Goal: Transaction & Acquisition: Purchase product/service

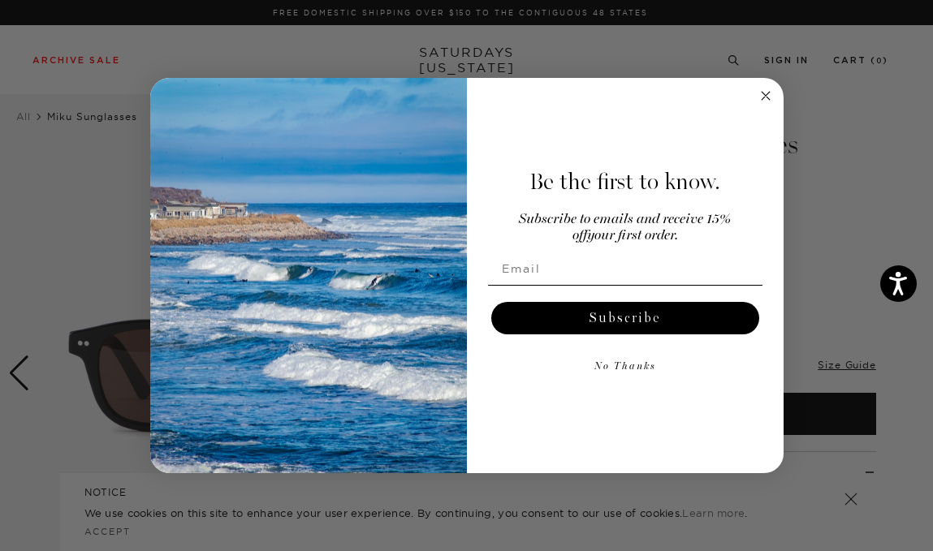
click at [449, 369] on img "POPUP Form" at bounding box center [308, 276] width 317 height 396
click at [762, 95] on circle "Close dialog" at bounding box center [765, 95] width 19 height 19
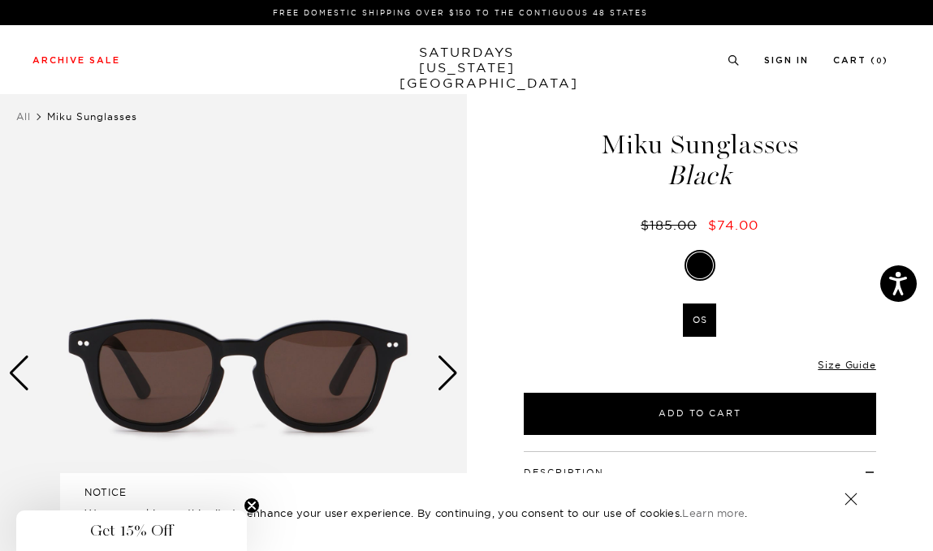
click at [449, 378] on div "Next slide" at bounding box center [448, 374] width 22 height 36
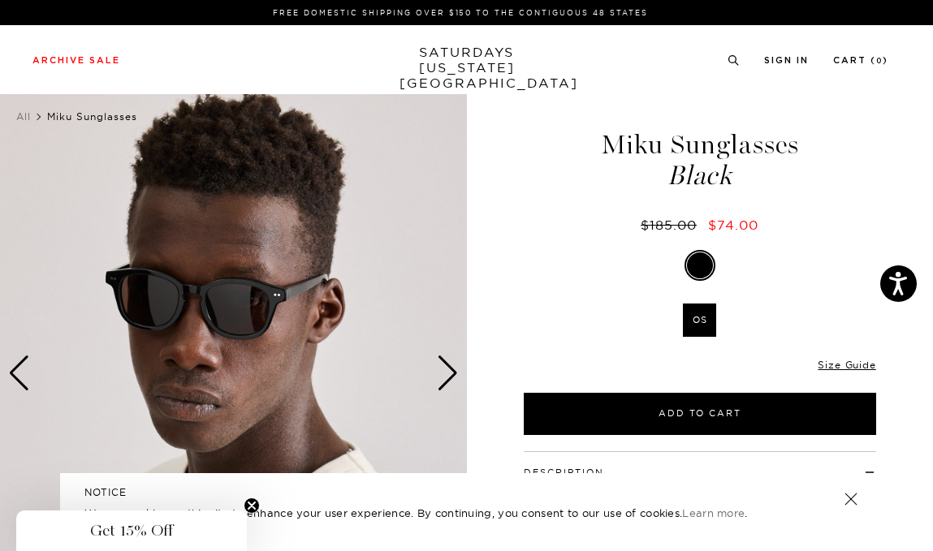
click at [13, 369] on div "Previous slide" at bounding box center [19, 374] width 22 height 36
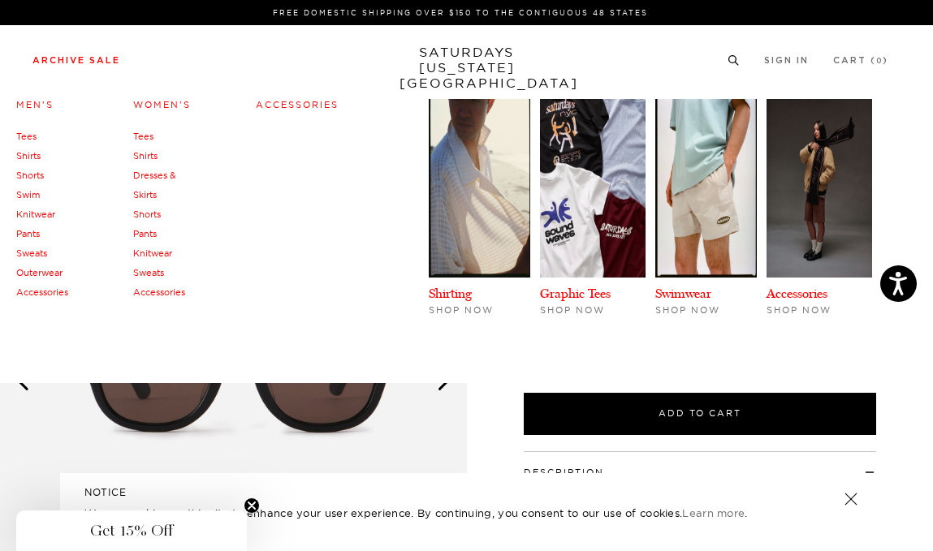
click at [56, 291] on link "Accessories" at bounding box center [42, 292] width 52 height 11
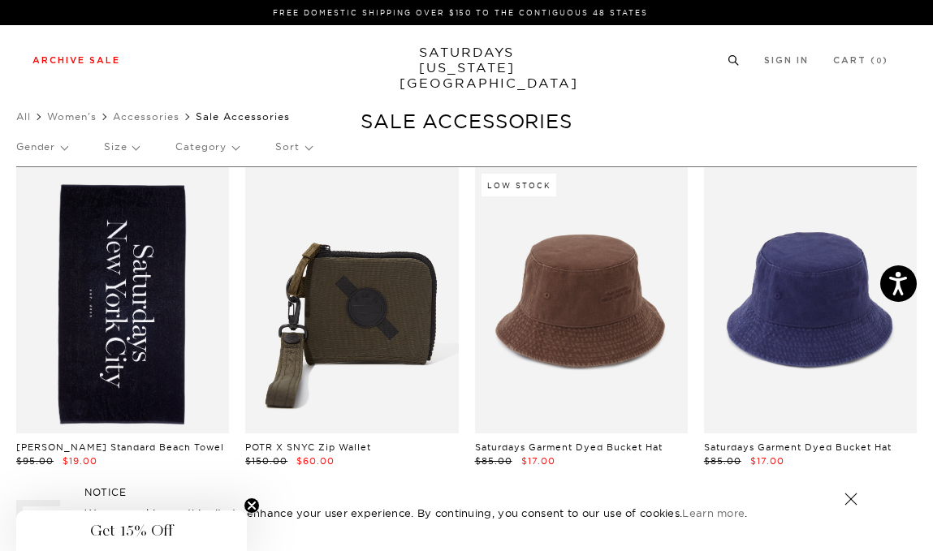
click at [729, 59] on circle at bounding box center [732, 59] width 7 height 7
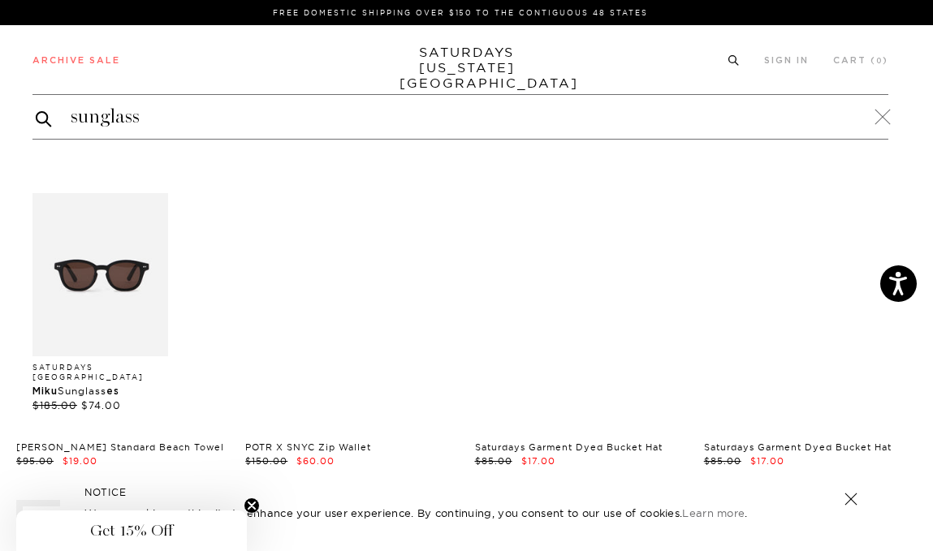
type input "sunglass"
click at [36, 109] on button "submit" at bounding box center [44, 118] width 16 height 19
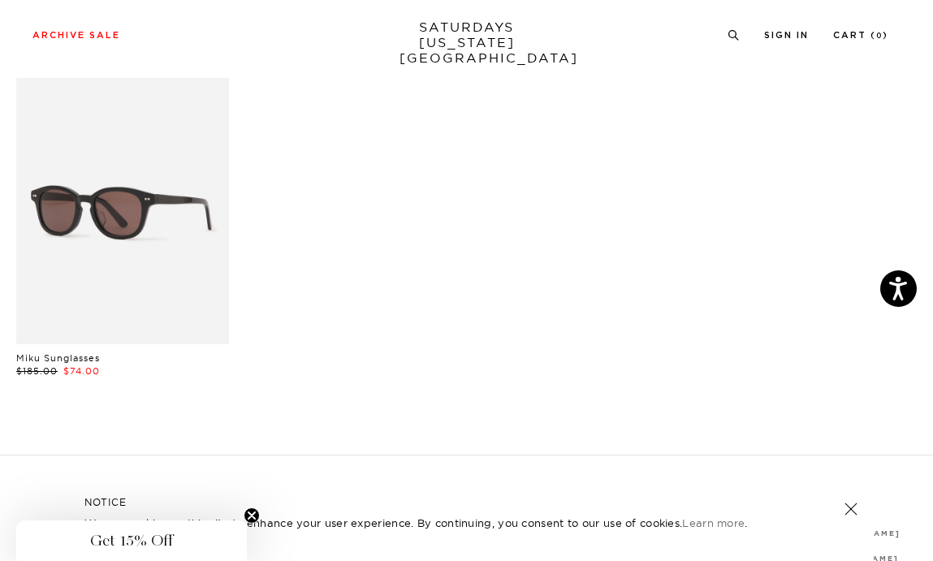
scroll to position [134, 0]
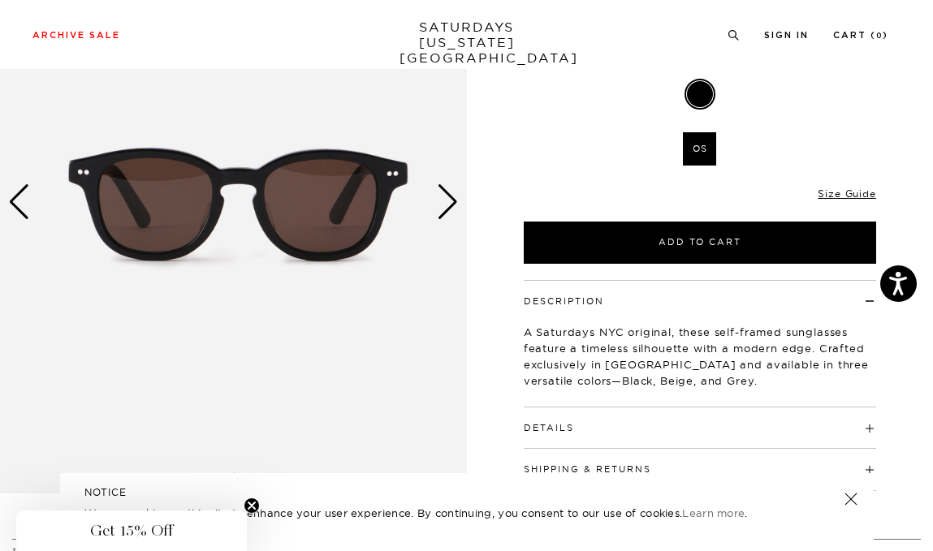
scroll to position [173, 0]
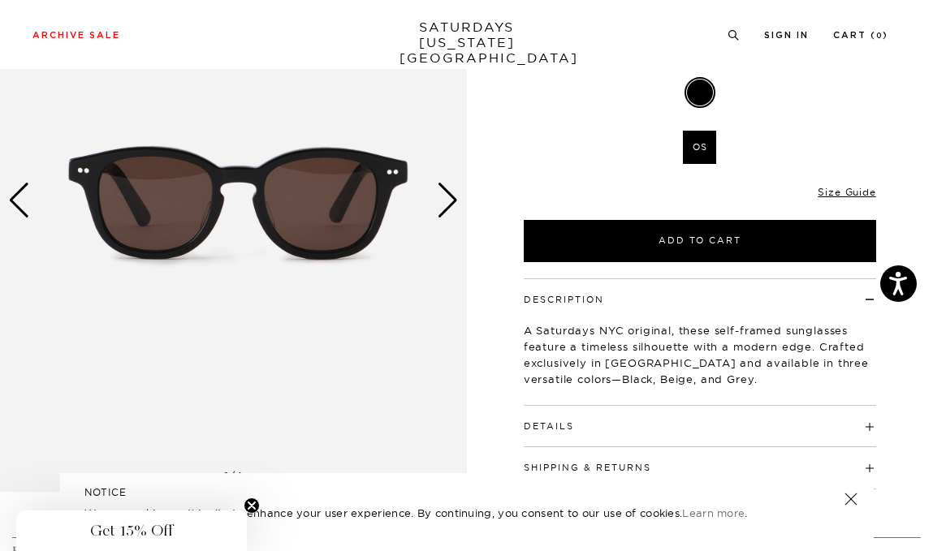
click at [447, 199] on div "Next slide" at bounding box center [448, 201] width 22 height 36
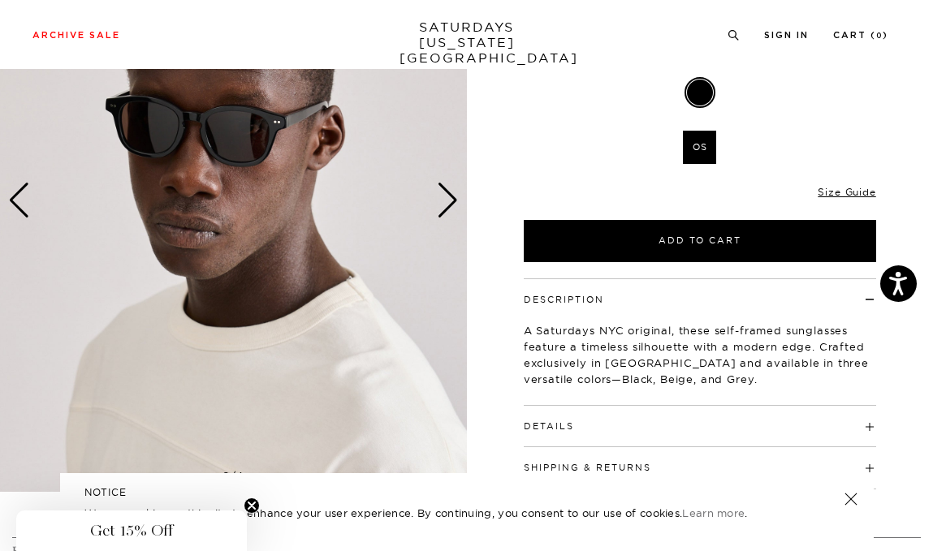
click at [447, 199] on div "Next slide" at bounding box center [448, 201] width 22 height 36
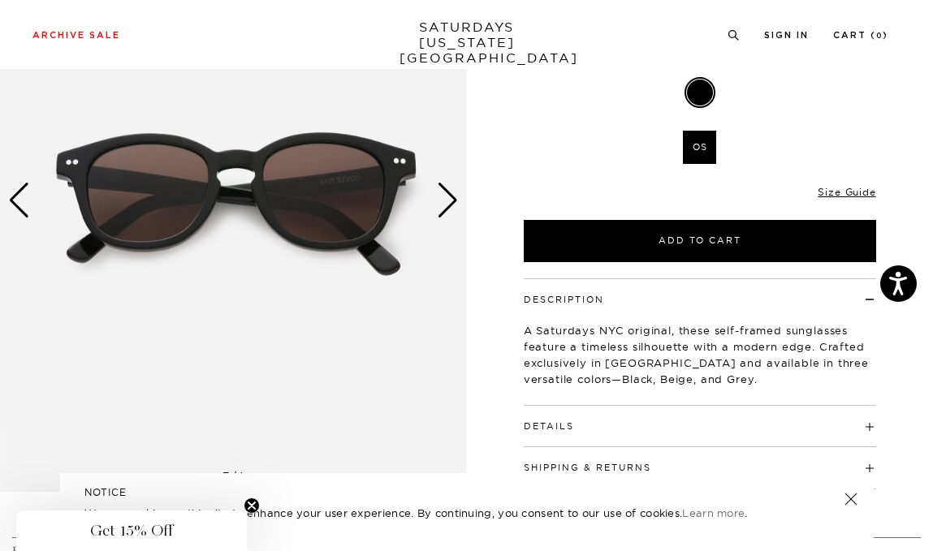
click at [447, 199] on div "Next slide" at bounding box center [448, 201] width 22 height 36
click at [455, 196] on div "Next slide" at bounding box center [448, 201] width 22 height 36
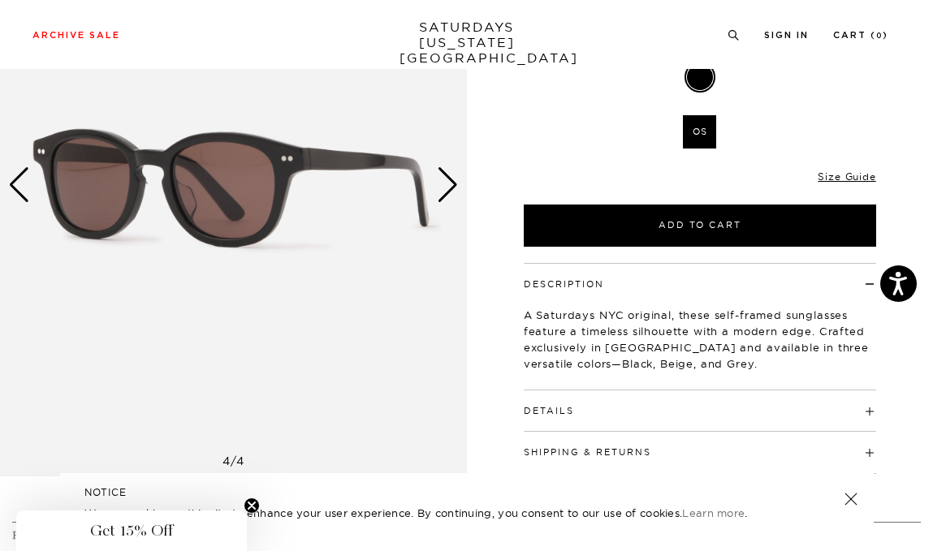
scroll to position [175, 0]
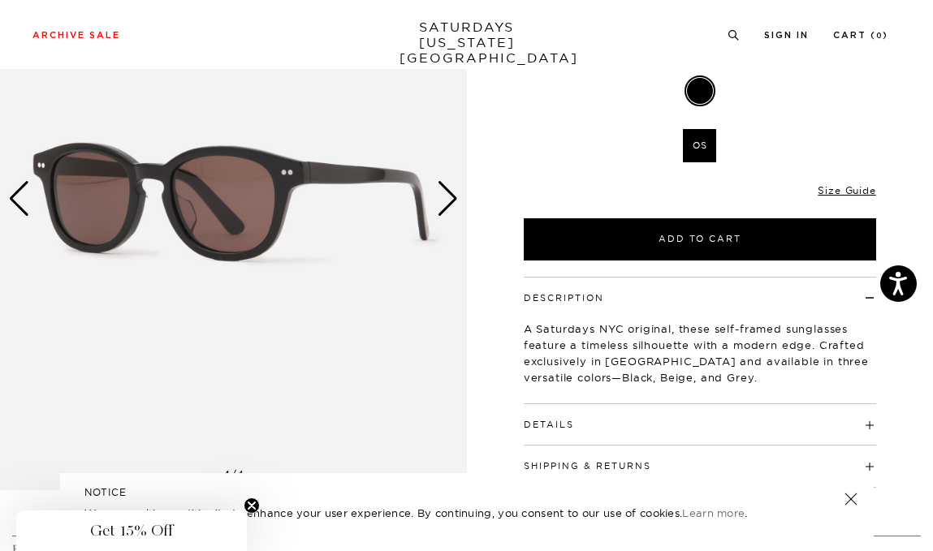
click at [698, 93] on div at bounding box center [700, 91] width 26 height 26
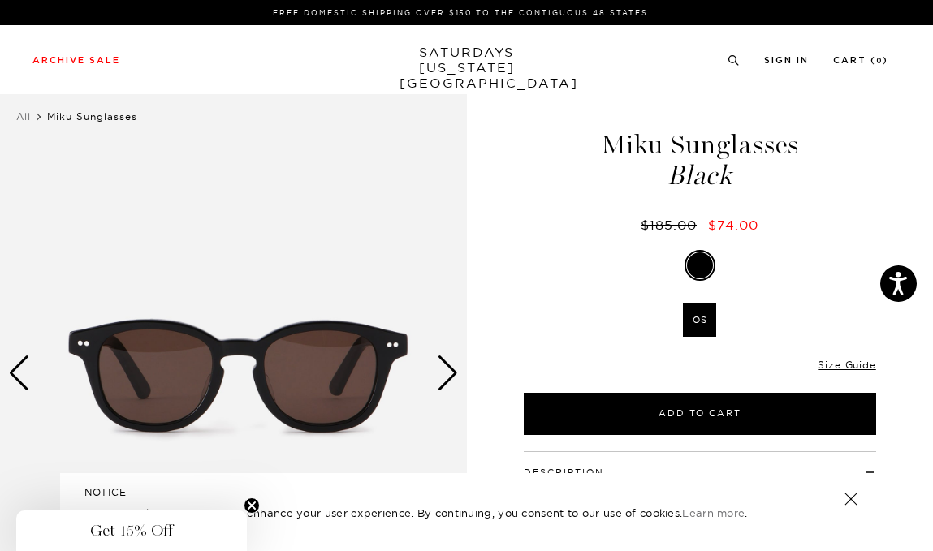
click at [701, 318] on label "OS" at bounding box center [699, 320] width 33 height 33
click at [0, 0] on input "OS" at bounding box center [0, 0] width 0 height 0
click at [844, 363] on link "Size Guide" at bounding box center [847, 365] width 58 height 12
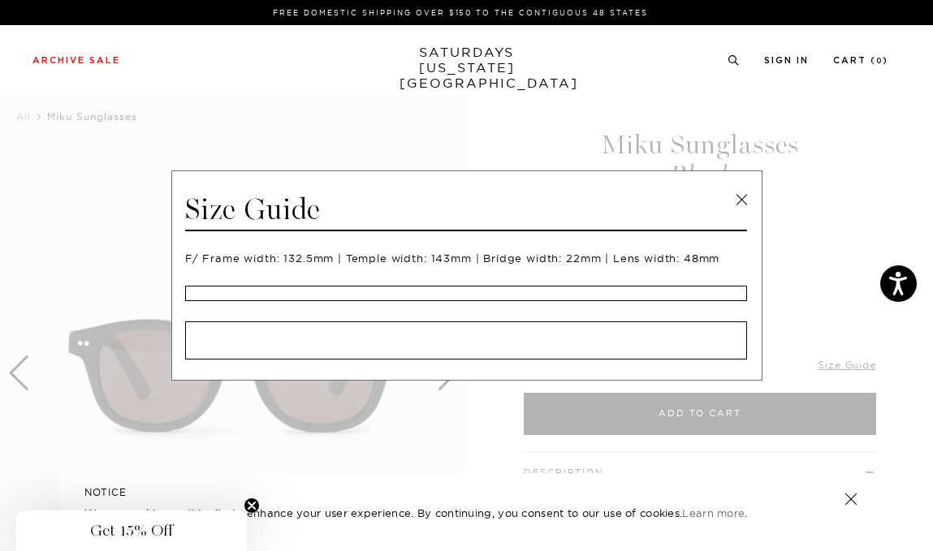
click at [750, 196] on link at bounding box center [741, 200] width 24 height 24
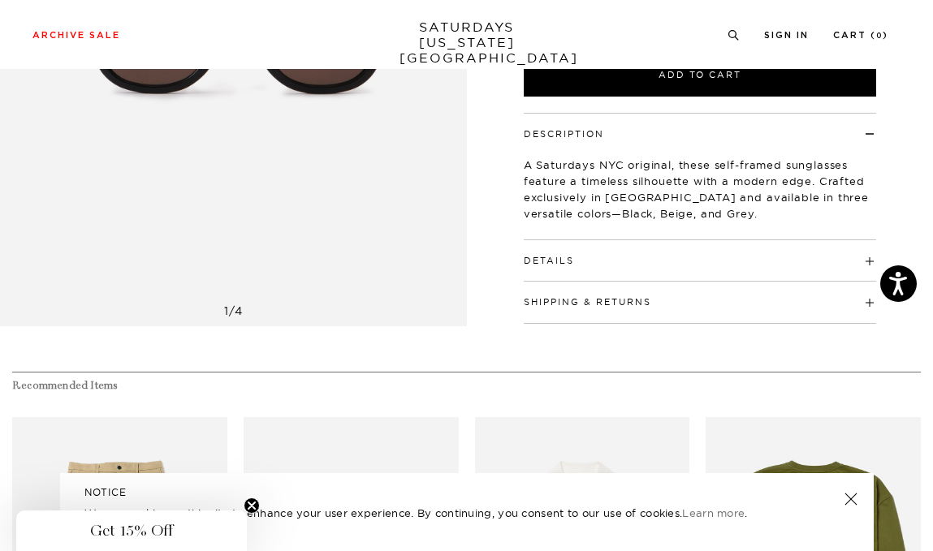
scroll to position [339, 0]
click at [555, 256] on button "Details" at bounding box center [549, 260] width 50 height 9
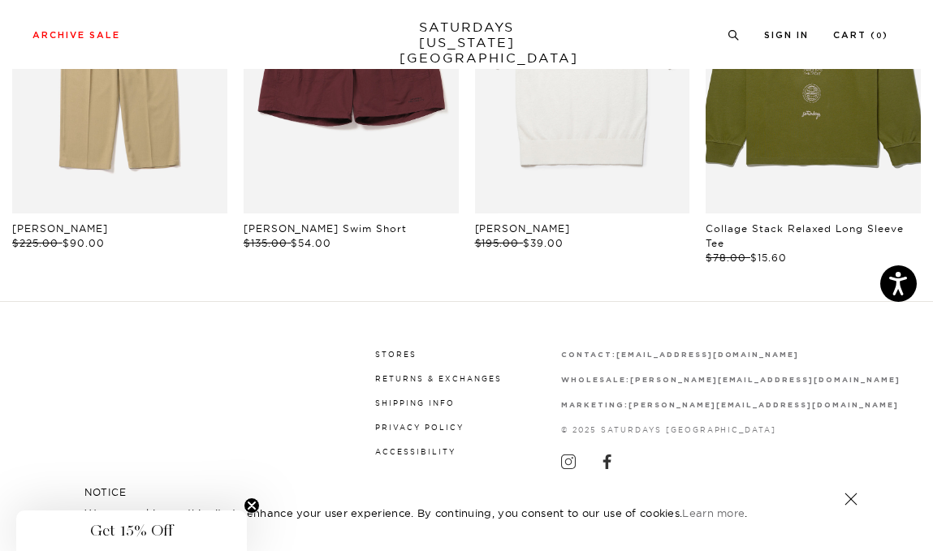
scroll to position [0, 0]
